Goal: Task Accomplishment & Management: Manage account settings

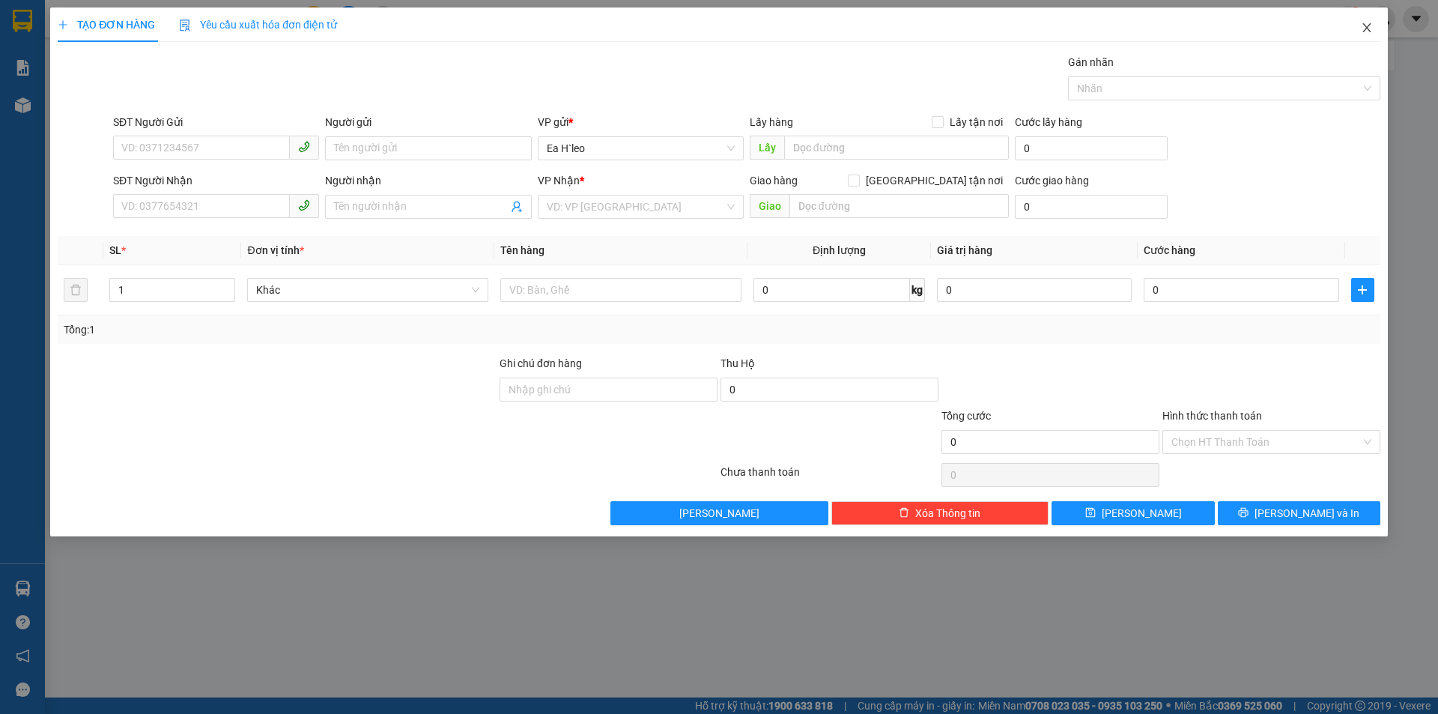
click at [1367, 30] on icon "close" at bounding box center [1366, 27] width 8 height 9
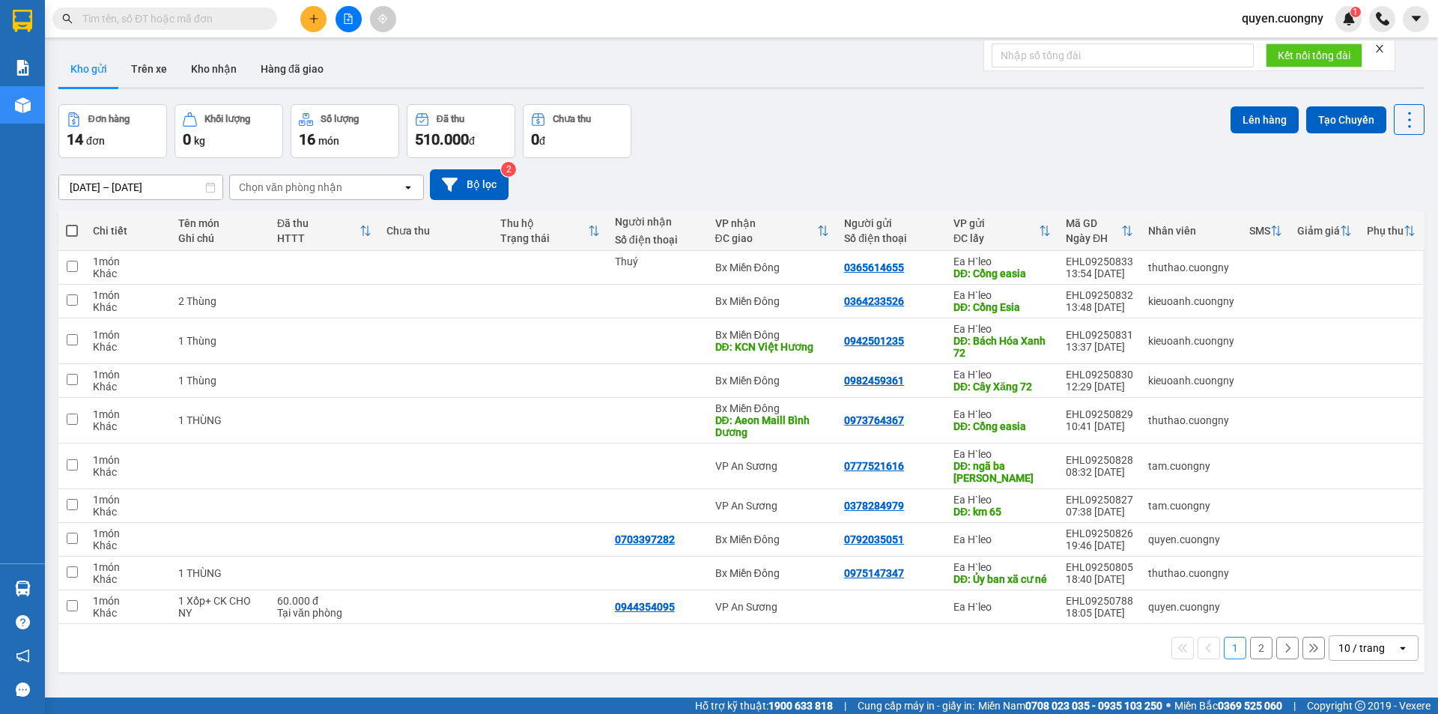
click at [119, 179] on input "10/09/2025 – 12/09/2025" at bounding box center [140, 187] width 163 height 24
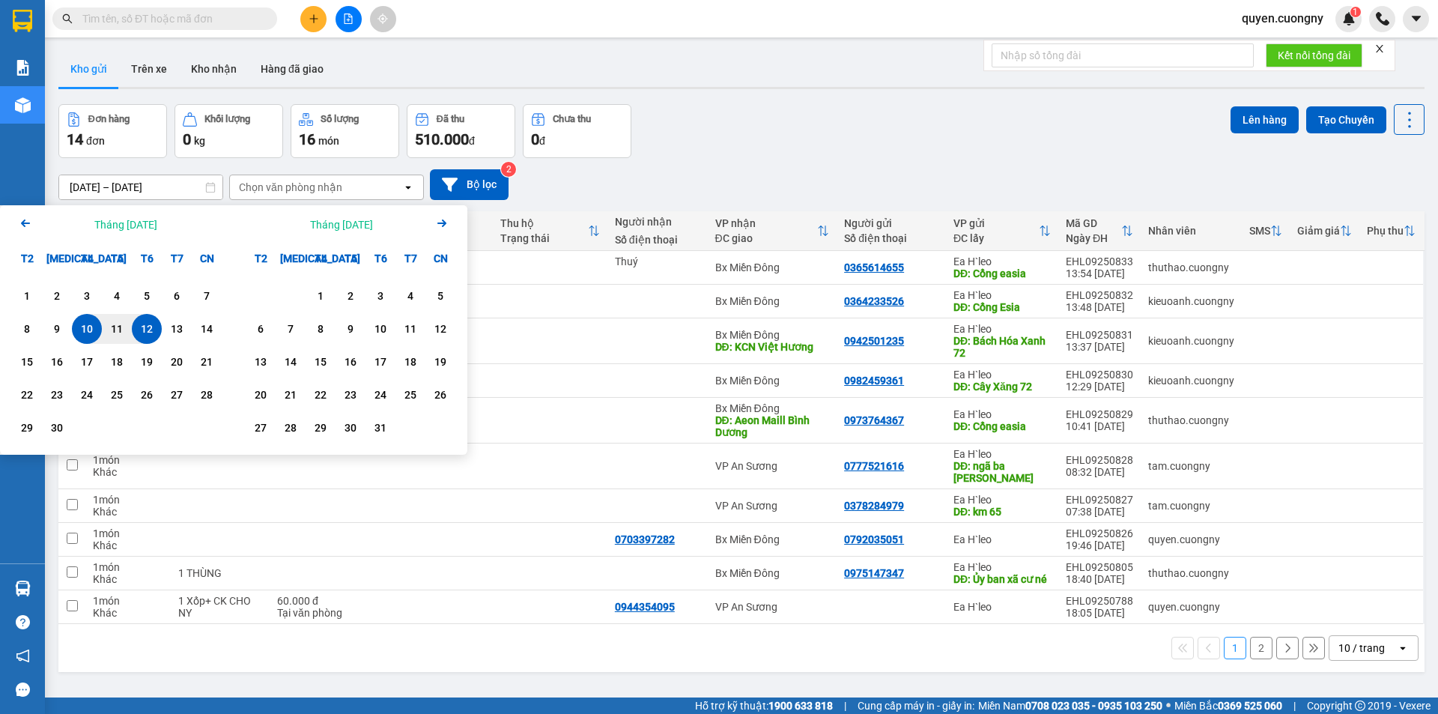
click at [148, 329] on div "12" at bounding box center [146, 329] width 21 height 18
type input "12/09/2025 – 12/09/2025"
